Goal: Information Seeking & Learning: Learn about a topic

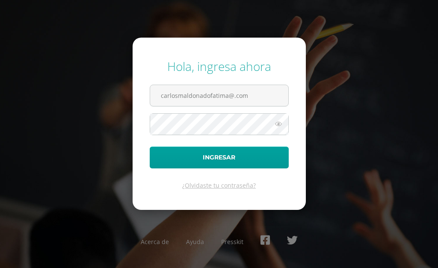
type input "carlosmaldonadofatima@.com"
click at [150, 147] on button "Ingresar" at bounding box center [219, 158] width 139 height 22
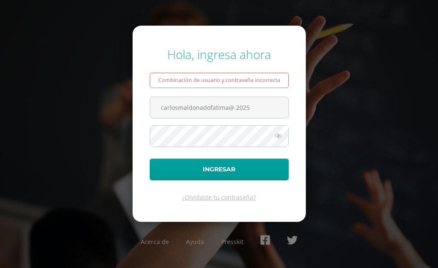
type input "carlosmaldonadofatima@.2025"
click at [150, 159] on button "Ingresar" at bounding box center [219, 170] width 139 height 22
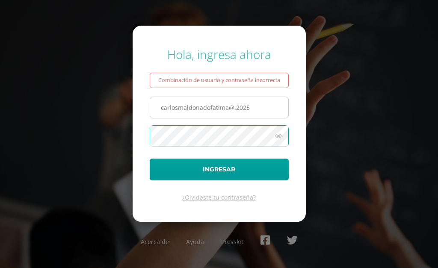
click at [256, 104] on input "carlosmaldonadofatima@.2025" at bounding box center [219, 107] width 138 height 21
click at [150, 159] on button "Ingresar" at bounding box center [219, 170] width 139 height 22
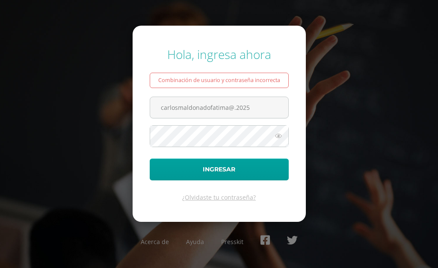
click at [377, 145] on div "Hola, ingresa ahora Combinación de usuario y contraseña incorrecta carlosmaldon…" at bounding box center [219, 133] width 438 height 189
click at [254, 114] on input "carlosmaldonadofatima@.2025" at bounding box center [219, 107] width 138 height 21
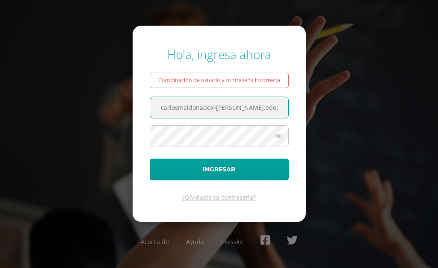
type input "carlosmaldonado@fatima.edoo"
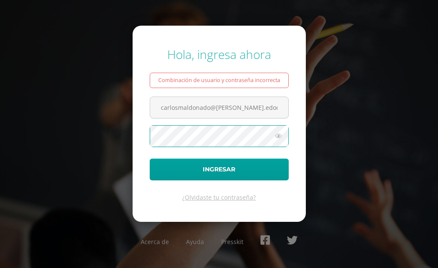
click at [150, 159] on button "Ingresar" at bounding box center [219, 170] width 139 height 22
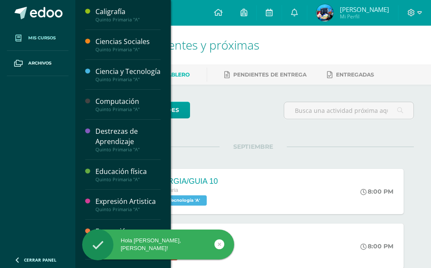
click at [64, 38] on link "Mis cursos" at bounding box center [38, 38] width 62 height 25
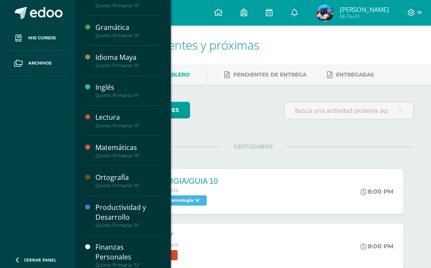
scroll to position [271, 0]
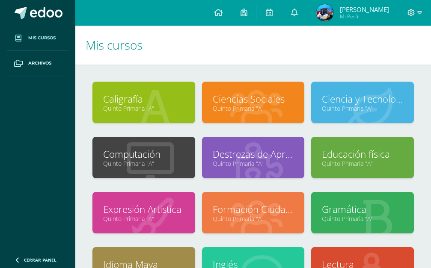
scroll to position [135, 0]
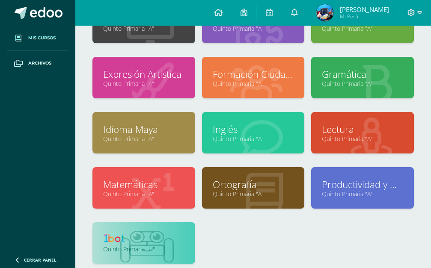
click at [138, 254] on img at bounding box center [146, 247] width 53 height 33
click at [144, 242] on link at bounding box center [143, 239] width 81 height 13
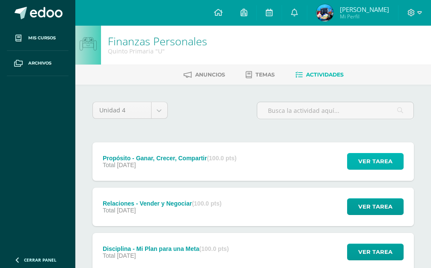
click at [362, 154] on span "Ver tarea" at bounding box center [375, 162] width 34 height 16
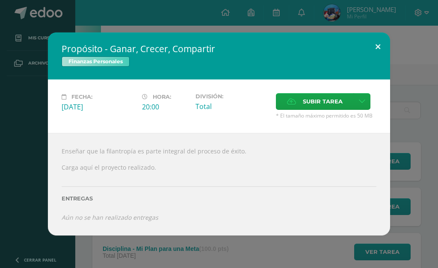
drag, startPoint x: 375, startPoint y: 62, endPoint x: 353, endPoint y: 61, distance: 21.8
click at [374, 62] on button at bounding box center [378, 47] width 24 height 29
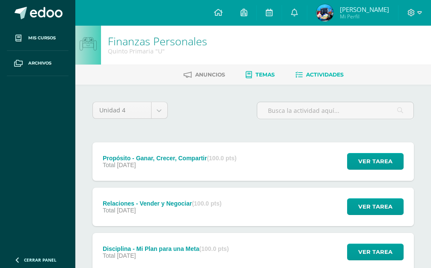
click at [255, 73] on span "Temas" at bounding box center [264, 74] width 19 height 6
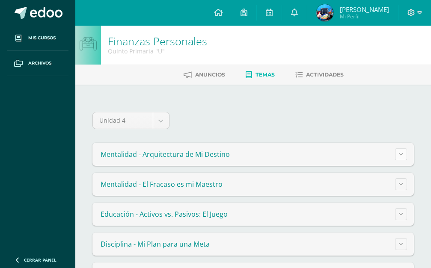
click at [404, 155] on button at bounding box center [401, 154] width 12 height 12
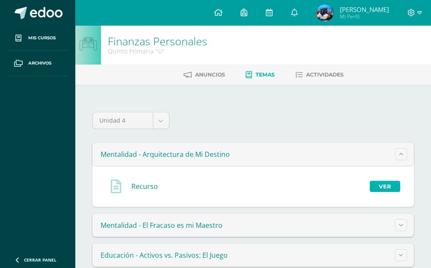
click at [386, 183] on link "Ver" at bounding box center [385, 186] width 30 height 11
click at [385, 184] on link "Ver" at bounding box center [385, 186] width 30 height 11
click at [319, 74] on span "Actividades" at bounding box center [325, 74] width 38 height 6
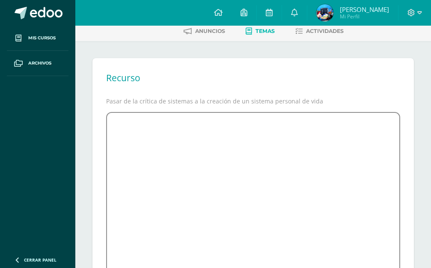
scroll to position [44, 0]
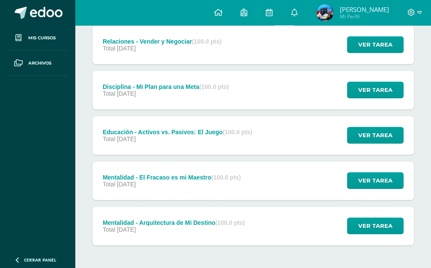
scroll to position [163, 0]
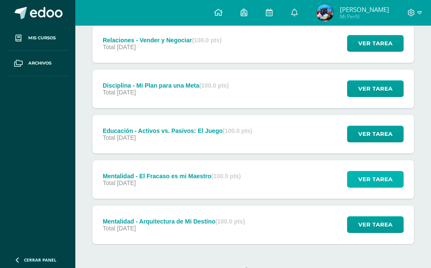
click at [380, 172] on span "Ver tarea" at bounding box center [375, 180] width 34 height 16
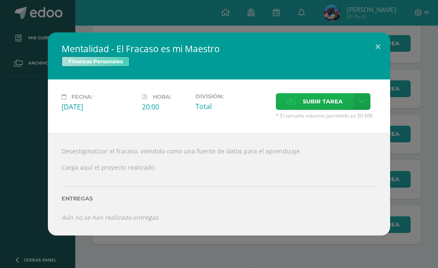
click at [344, 110] on label "Subir tarea" at bounding box center [315, 101] width 78 height 17
click at [0, 0] on input "Subir tarea" at bounding box center [0, 0] width 0 height 0
click at [377, 60] on button at bounding box center [378, 47] width 24 height 29
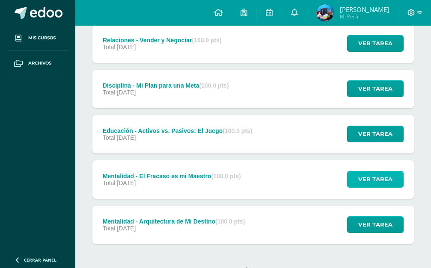
scroll to position [0, 0]
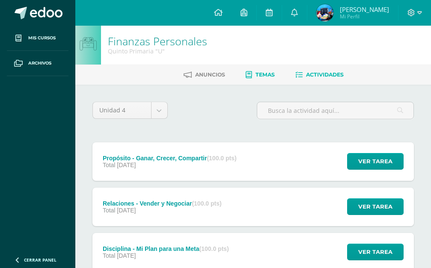
click at [257, 74] on span "Temas" at bounding box center [264, 74] width 19 height 6
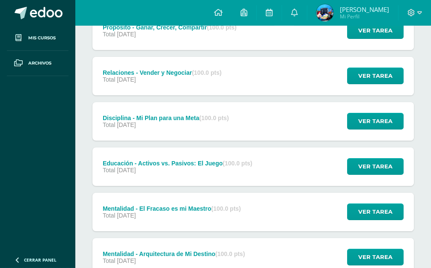
scroll to position [163, 0]
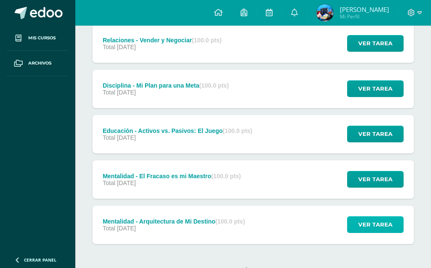
click at [376, 217] on span "Ver tarea" at bounding box center [375, 225] width 34 height 16
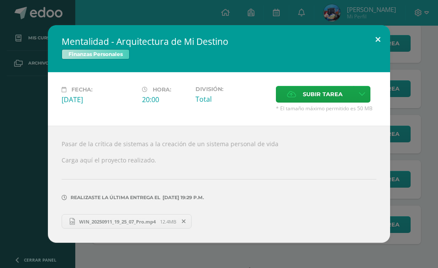
click at [377, 54] on button at bounding box center [378, 39] width 24 height 29
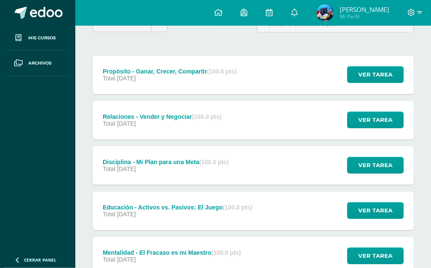
scroll to position [33, 0]
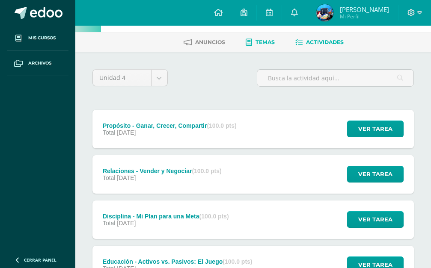
click at [261, 41] on span "Temas" at bounding box center [264, 42] width 19 height 6
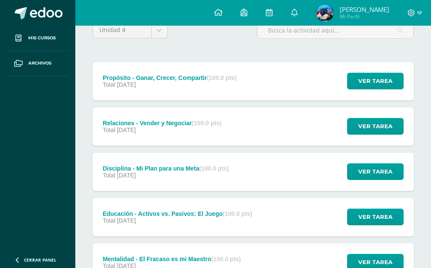
scroll to position [76, 0]
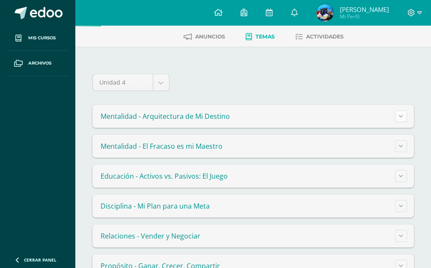
scroll to position [38, 0]
click at [404, 114] on button at bounding box center [401, 116] width 12 height 12
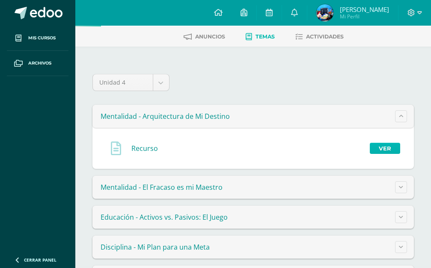
click at [386, 148] on link "Ver" at bounding box center [385, 148] width 30 height 11
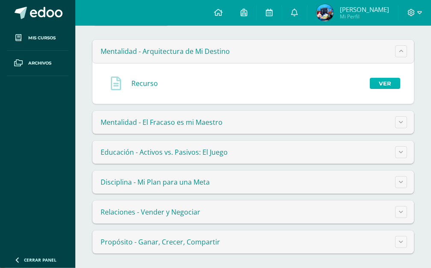
scroll to position [105, 0]
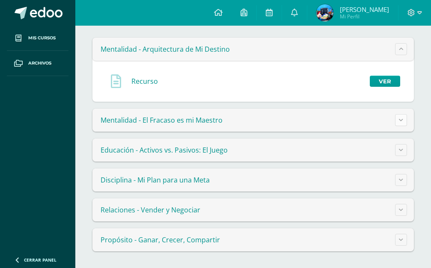
click at [403, 118] on icon at bounding box center [401, 120] width 4 height 5
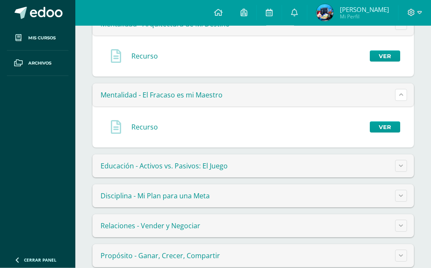
scroll to position [146, 0]
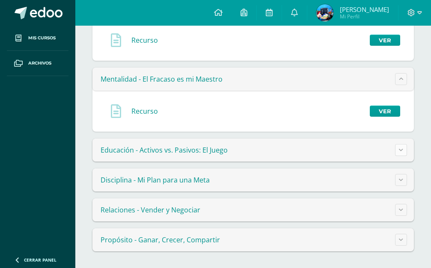
drag, startPoint x: 419, startPoint y: 156, endPoint x: 396, endPoint y: 152, distance: 23.0
click at [415, 156] on div "Unidad 4 Unidad 1 Unidad 2 Unidad 3 Unidad 4 Mentalidad - Arquitectura de Mi De…" at bounding box center [252, 103] width 355 height 330
click at [396, 152] on button at bounding box center [401, 150] width 12 height 12
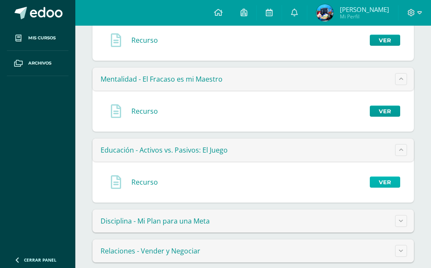
click at [381, 179] on link "Ver" at bounding box center [385, 182] width 30 height 11
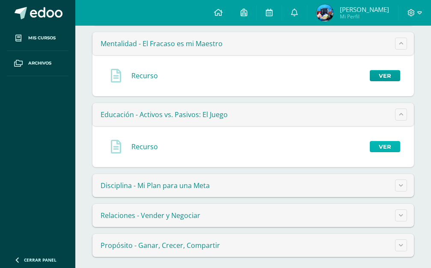
scroll to position [187, 0]
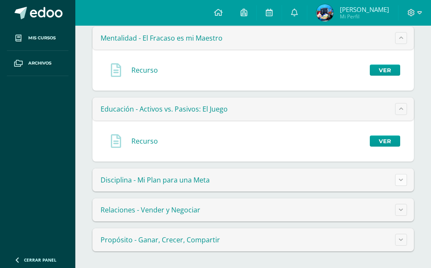
click at [399, 181] on icon at bounding box center [401, 180] width 4 height 5
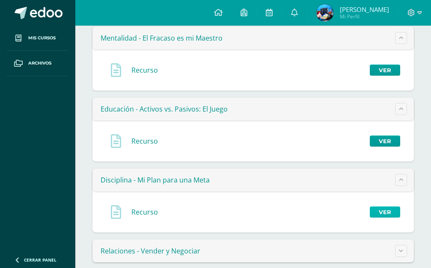
click at [383, 216] on link "Ver" at bounding box center [385, 212] width 30 height 11
click at [385, 140] on link "Ver" at bounding box center [385, 141] width 30 height 11
click at [379, 142] on link "Ver" at bounding box center [385, 141] width 30 height 11
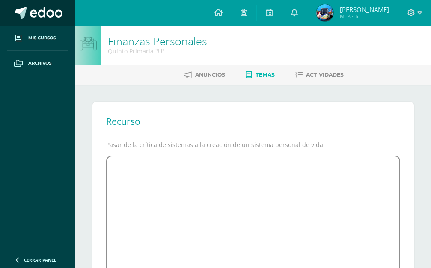
scroll to position [87, 0]
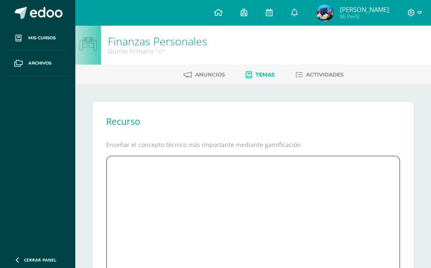
scroll to position [87, 0]
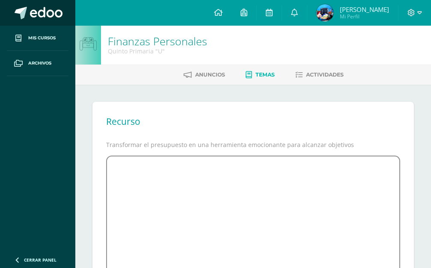
scroll to position [87, 0]
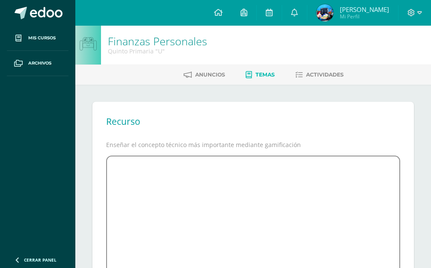
scroll to position [110, 0]
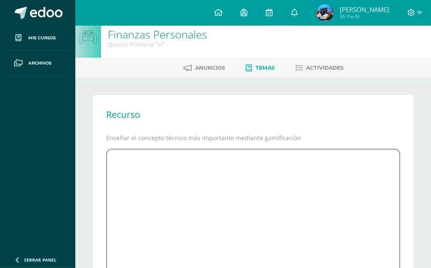
scroll to position [110, 0]
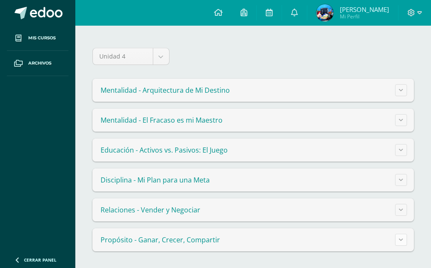
scroll to position [64, 0]
click at [399, 238] on button at bounding box center [401, 240] width 12 height 12
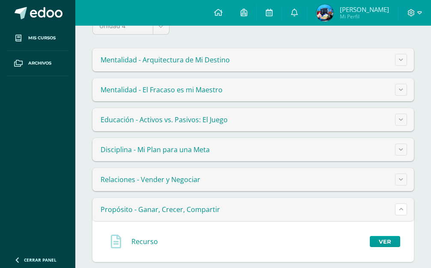
scroll to position [105, 0]
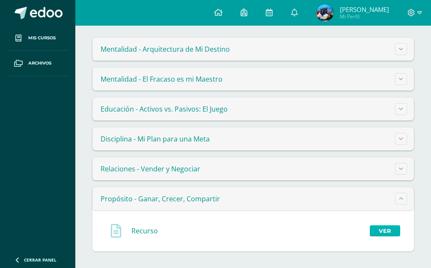
click at [378, 228] on link "Ver" at bounding box center [385, 230] width 30 height 11
click at [400, 112] on button at bounding box center [401, 109] width 12 height 12
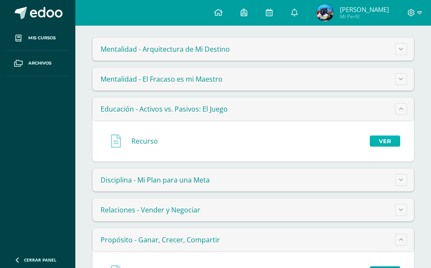
click at [384, 141] on link "Ver" at bounding box center [385, 141] width 30 height 11
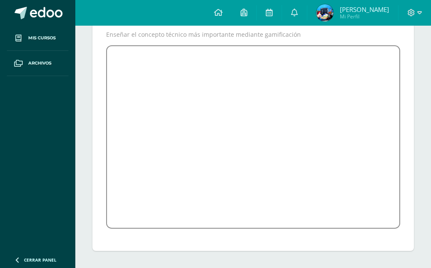
scroll to position [110, 0]
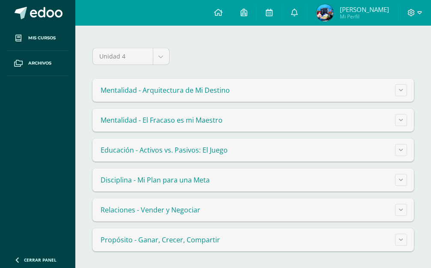
scroll to position [64, 0]
click at [396, 150] on button at bounding box center [401, 150] width 12 height 12
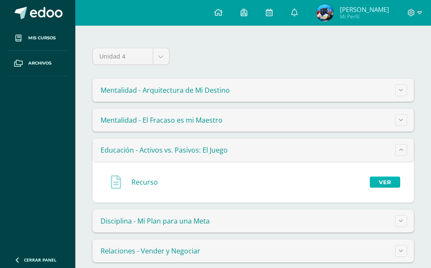
click at [392, 177] on link "Ver" at bounding box center [385, 182] width 30 height 11
click at [401, 121] on icon at bounding box center [401, 120] width 4 height 5
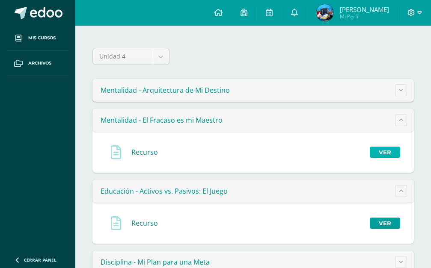
click at [380, 153] on link "Ver" at bounding box center [385, 152] width 30 height 11
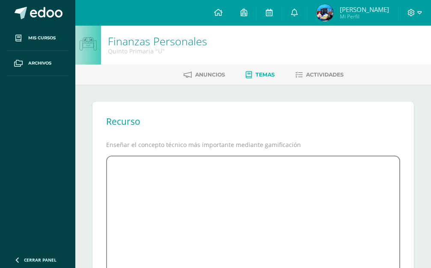
scroll to position [110, 0]
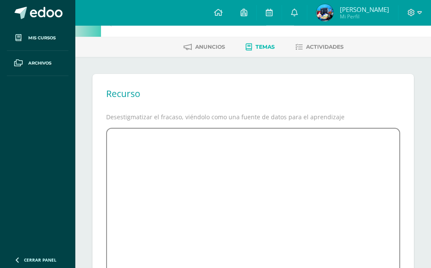
scroll to position [23, 0]
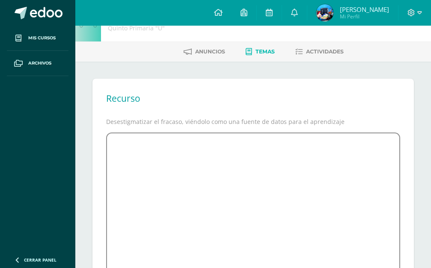
drag, startPoint x: 372, startPoint y: 112, endPoint x: 376, endPoint y: 65, distance: 46.8
click at [376, 65] on div "Recurso Desestigmatizar el fracaso, viéndolo como una fuente de datos para el a…" at bounding box center [252, 209] width 355 height 294
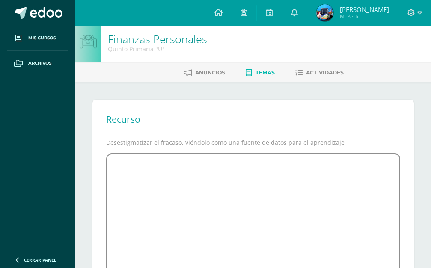
scroll to position [110, 0]
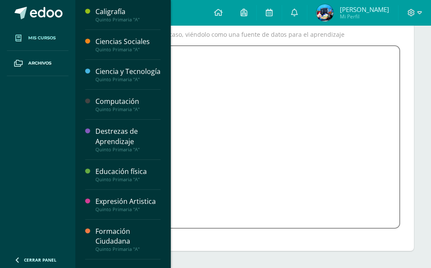
click at [36, 36] on span "Mis cursos" at bounding box center [41, 38] width 27 height 7
